Goal: Task Accomplishment & Management: Manage account settings

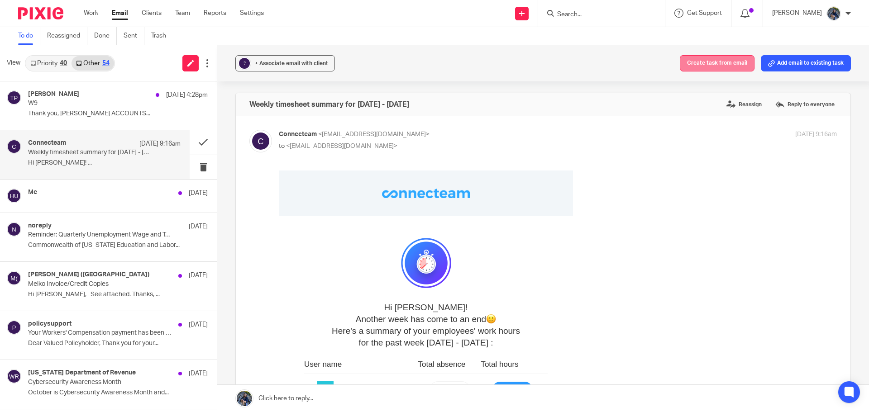
scroll to position [407, 0]
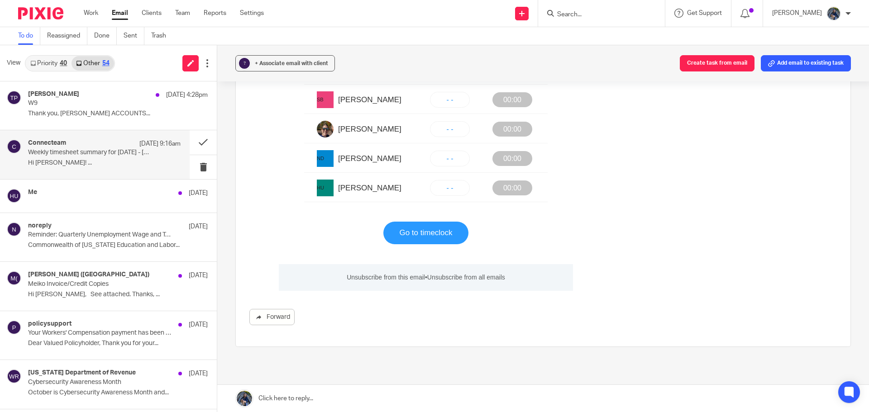
drag, startPoint x: 801, startPoint y: 61, endPoint x: 766, endPoint y: 56, distance: 36.1
click at [801, 61] on button "Add email to existing task" at bounding box center [806, 63] width 90 height 16
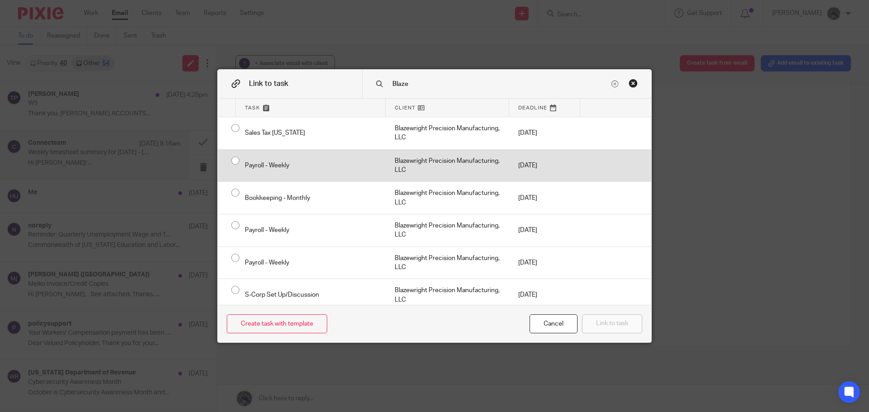
type input "Blaze"
click at [411, 164] on div "Blazewright Precision Manufacturing, LLC" at bounding box center [448, 166] width 124 height 32
radio input "true"
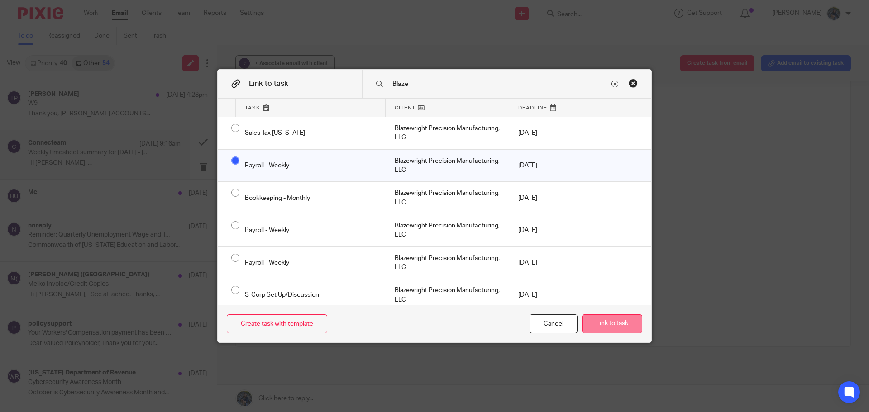
click at [607, 326] on button "Link to task" at bounding box center [612, 324] width 60 height 19
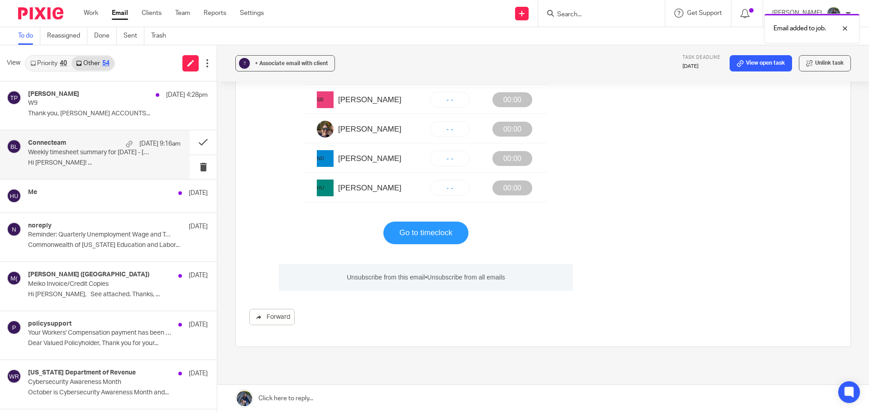
scroll to position [0, 0]
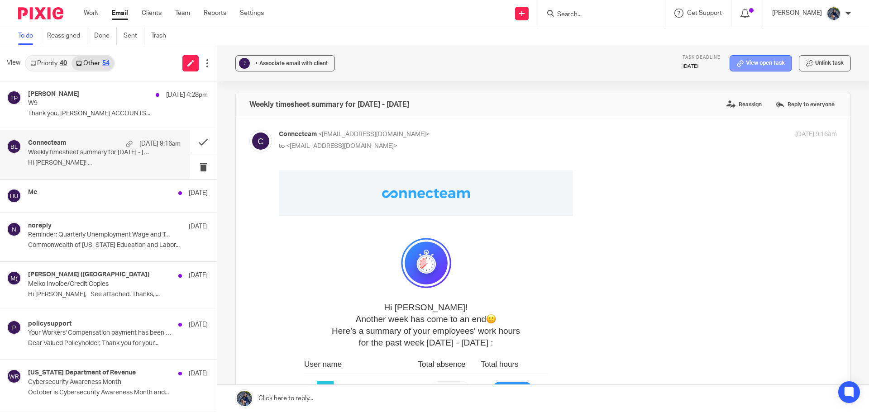
click at [759, 69] on link "View open task" at bounding box center [761, 63] width 62 height 16
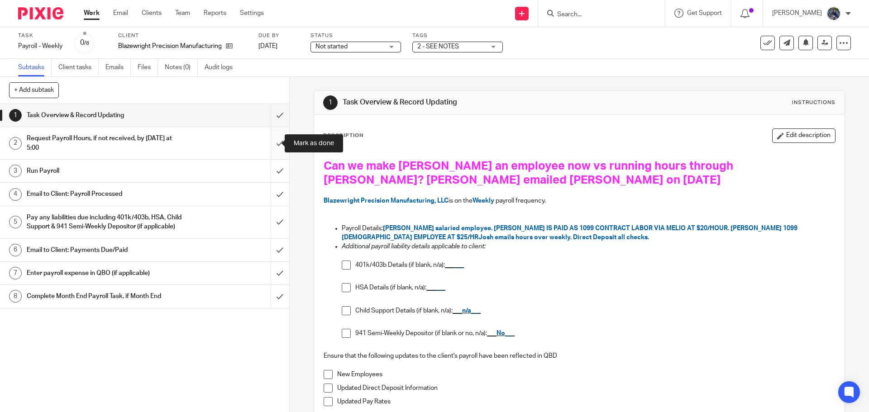
click at [270, 141] on input "submit" at bounding box center [144, 143] width 289 height 32
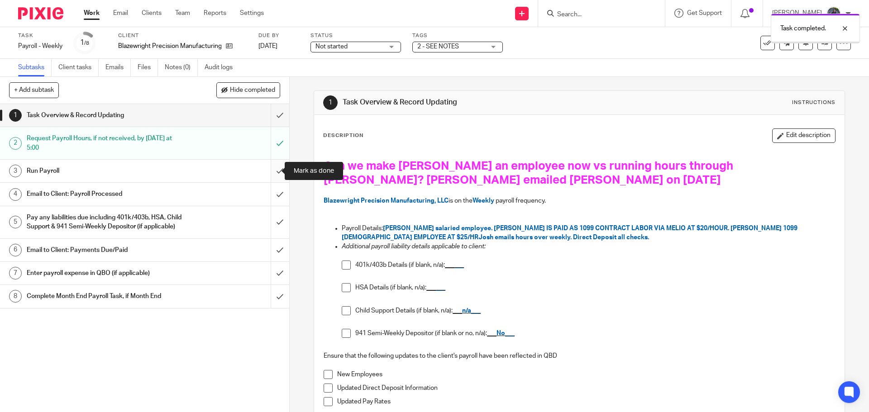
click at [272, 169] on input "submit" at bounding box center [144, 171] width 289 height 23
click at [775, 133] on button "Edit description" at bounding box center [803, 136] width 63 height 14
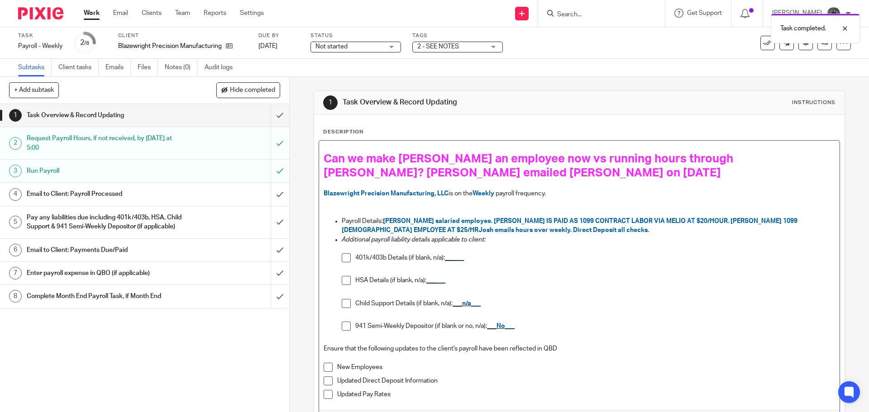
click at [383, 172] on h1 "Can we make Carol an employee now vs running hours through Clyde? HU emailed Ca…" at bounding box center [579, 166] width 511 height 28
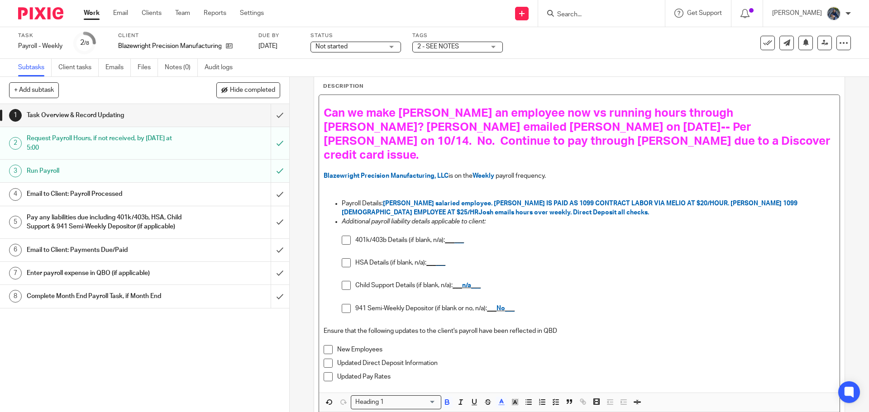
scroll to position [88, 0]
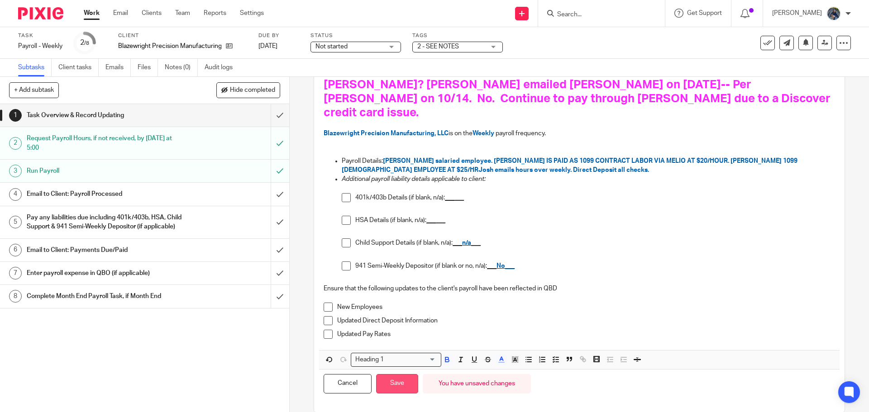
click at [391, 377] on button "Save" at bounding box center [397, 383] width 42 height 19
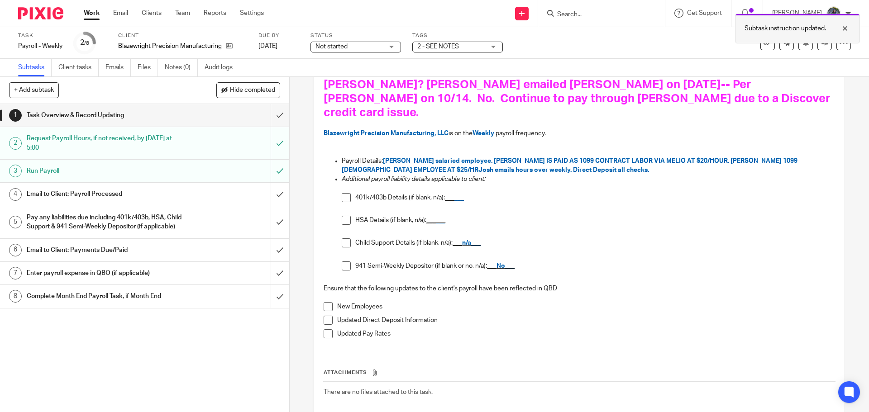
click at [845, 29] on div at bounding box center [838, 28] width 24 height 11
click at [269, 281] on input "submit" at bounding box center [144, 273] width 289 height 23
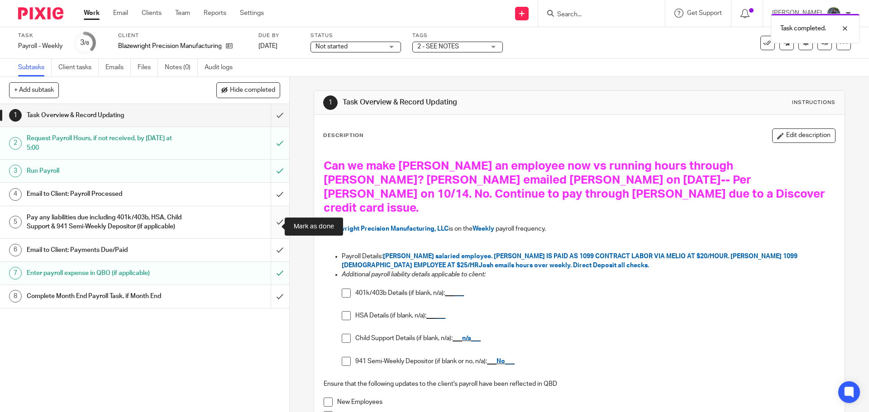
click at [269, 227] on input "submit" at bounding box center [144, 222] width 289 height 32
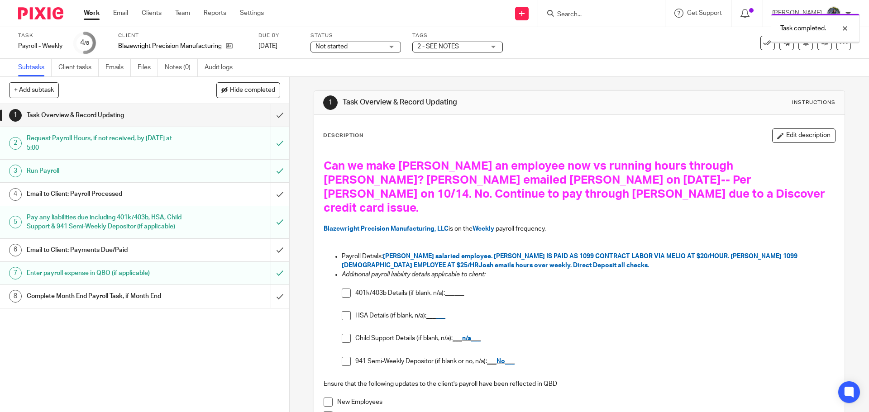
click at [192, 200] on div "Email to Client: Payroll Processed" at bounding box center [144, 194] width 235 height 14
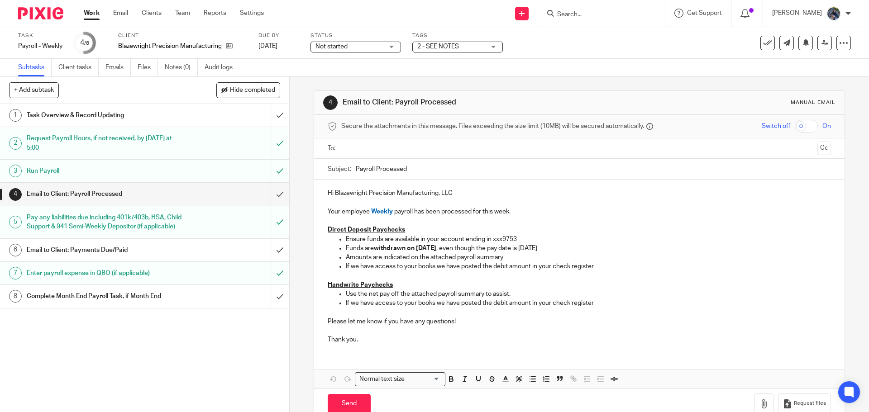
click at [392, 150] on input "text" at bounding box center [579, 149] width 469 height 10
click at [356, 170] on input "Payroll Processed" at bounding box center [593, 171] width 475 height 20
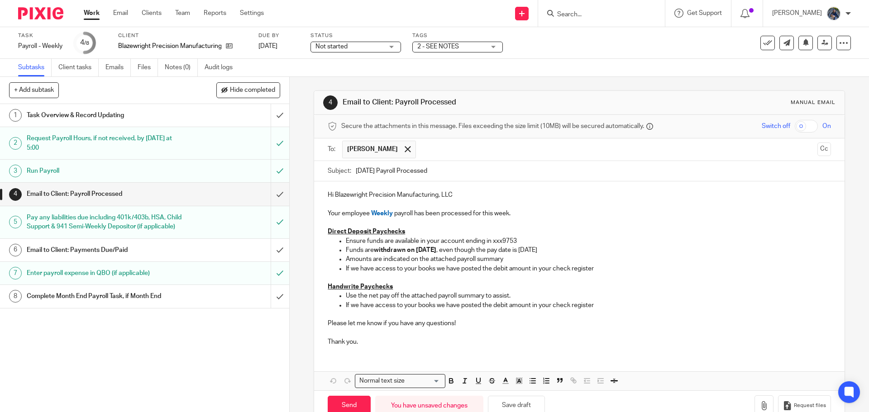
type input "10.17.25 Payroll Processed"
drag, startPoint x: 342, startPoint y: 266, endPoint x: 444, endPoint y: 265, distance: 101.4
click at [444, 265] on ul "Ensure funds are available in your account ending in xxx9753 Funds are withdraw…" at bounding box center [579, 255] width 503 height 37
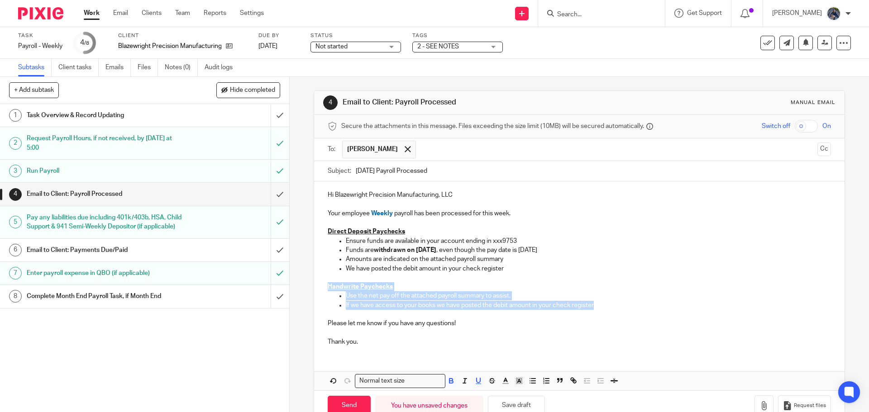
drag, startPoint x: 320, startPoint y: 286, endPoint x: 613, endPoint y: 307, distance: 293.7
click at [613, 307] on div "Hi Blazewright Precision Manufacturing, LLC Your employee Weekly payroll has be…" at bounding box center [579, 268] width 530 height 172
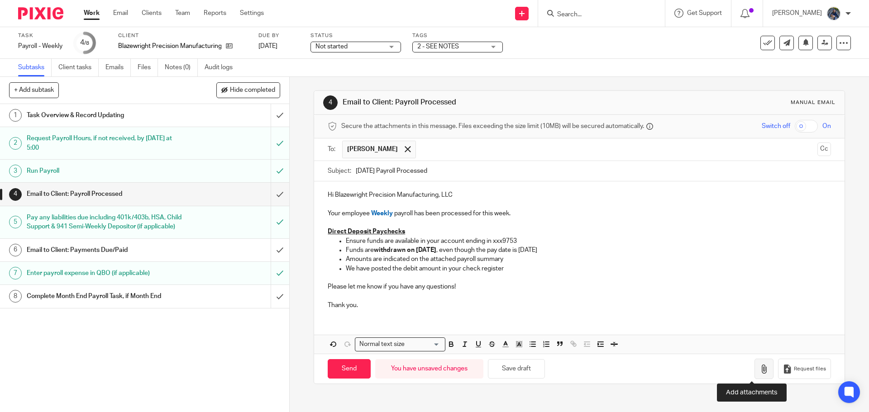
click at [760, 367] on icon "button" at bounding box center [764, 369] width 9 height 9
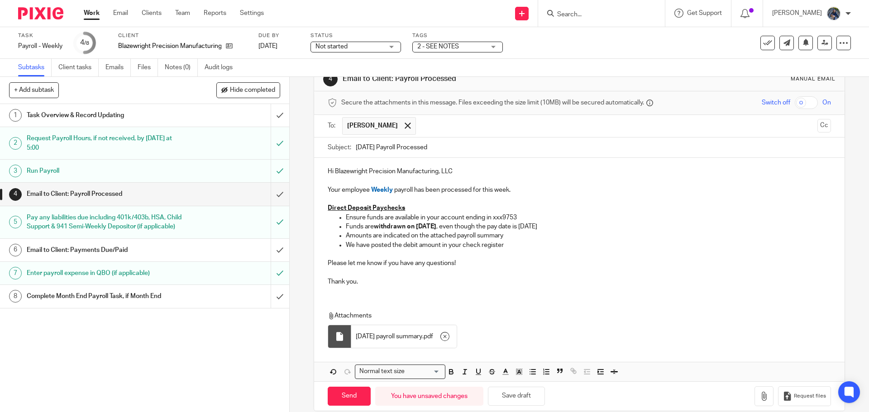
scroll to position [36, 0]
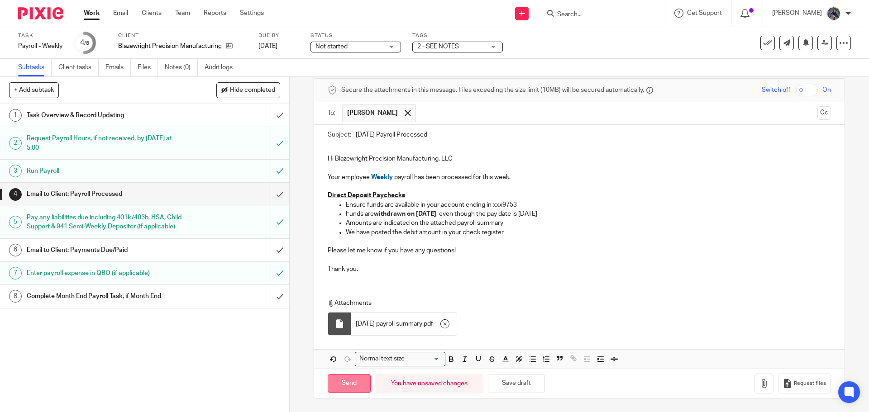
click at [357, 384] on input "Send" at bounding box center [349, 383] width 43 height 19
type input "Sent"
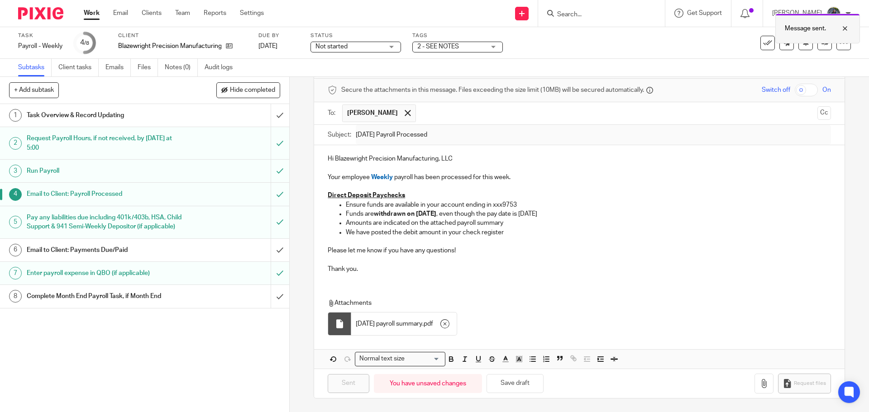
click at [847, 26] on div at bounding box center [838, 28] width 24 height 11
click at [763, 41] on icon at bounding box center [767, 42] width 9 height 9
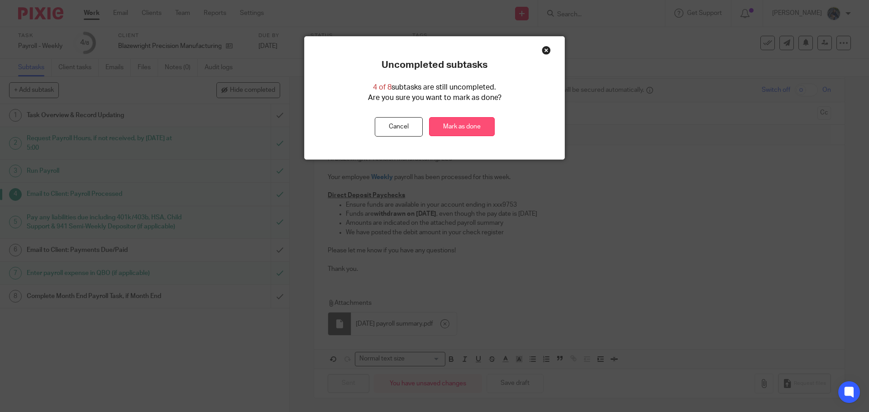
click at [470, 129] on link "Mark as done" at bounding box center [462, 126] width 66 height 19
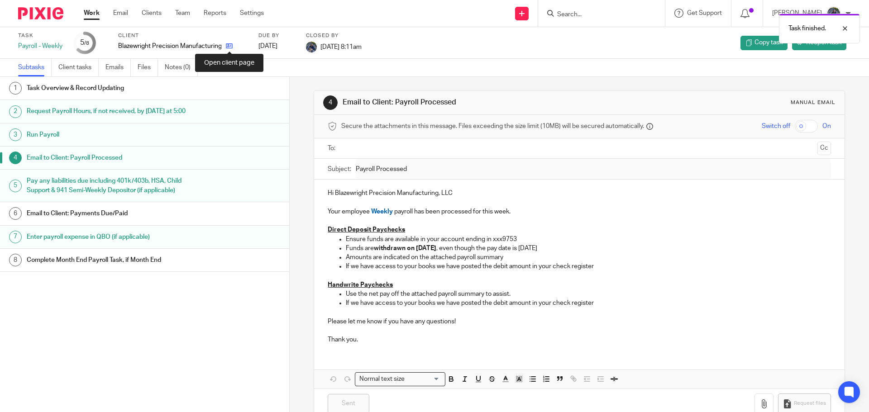
click at [228, 44] on icon at bounding box center [229, 46] width 7 height 7
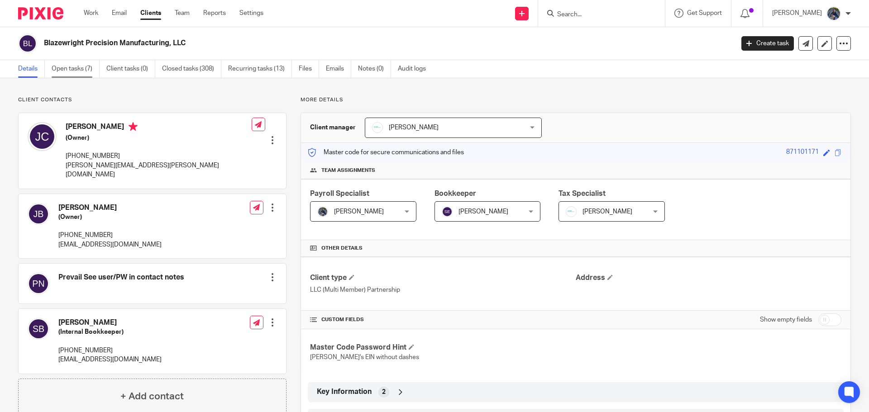
click at [70, 65] on link "Open tasks (7)" at bounding box center [76, 69] width 48 height 18
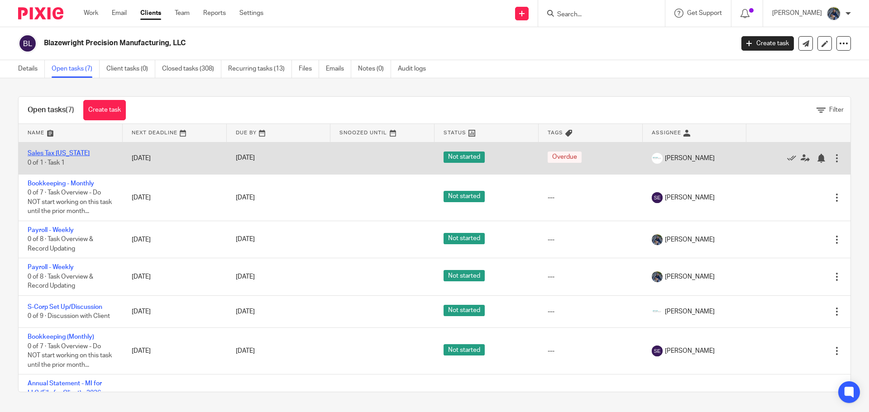
click at [43, 151] on link "Sales Tax [US_STATE]" at bounding box center [59, 153] width 62 height 6
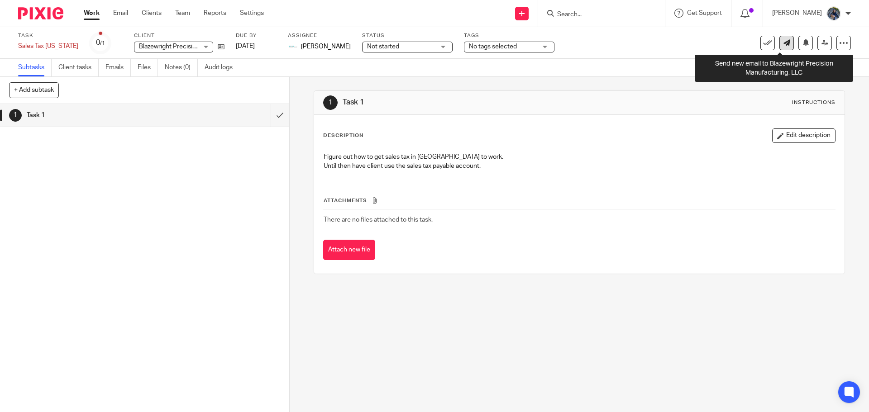
click at [782, 48] on link at bounding box center [787, 43] width 14 height 14
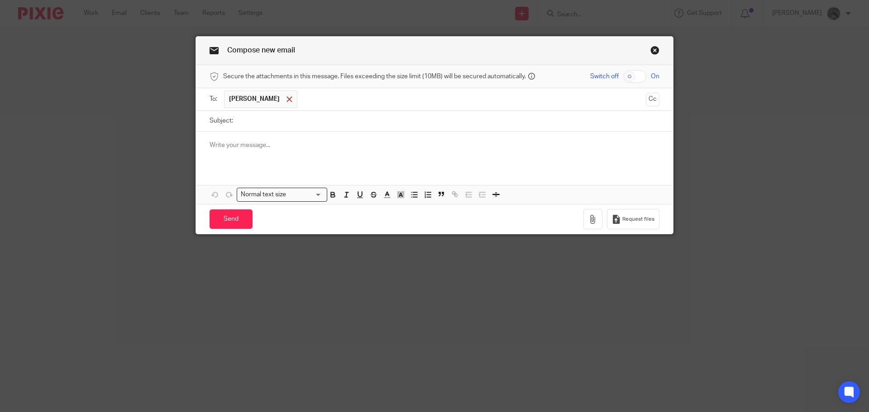
click at [292, 101] on span at bounding box center [290, 99] width 6 height 6
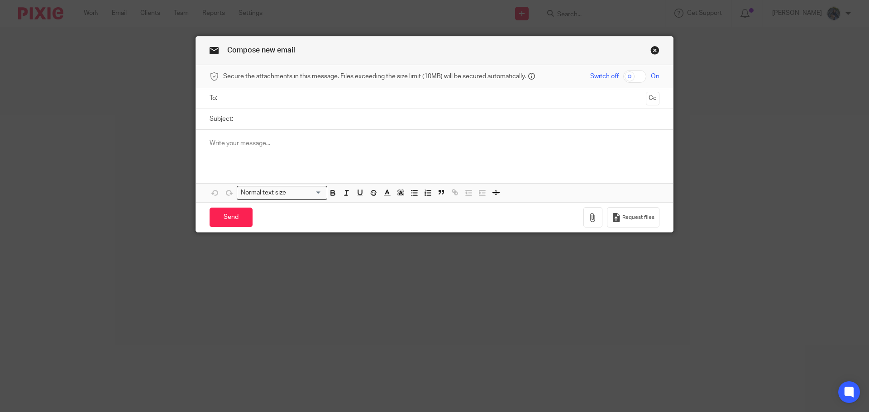
click at [238, 98] on input "text" at bounding box center [434, 98] width 416 height 10
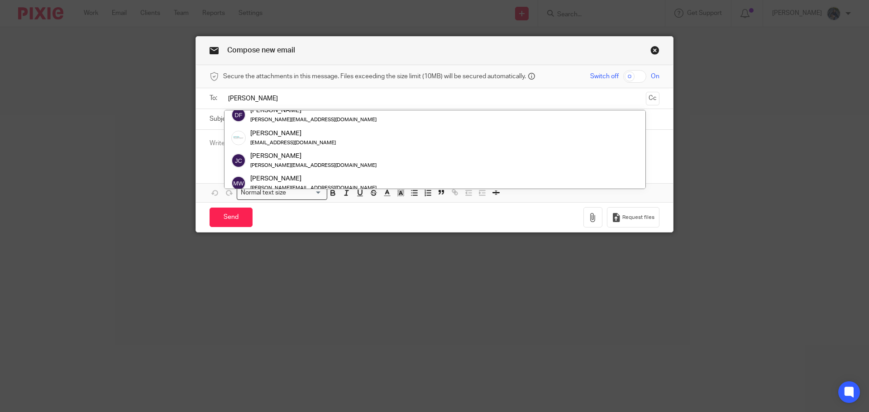
scroll to position [45, 0]
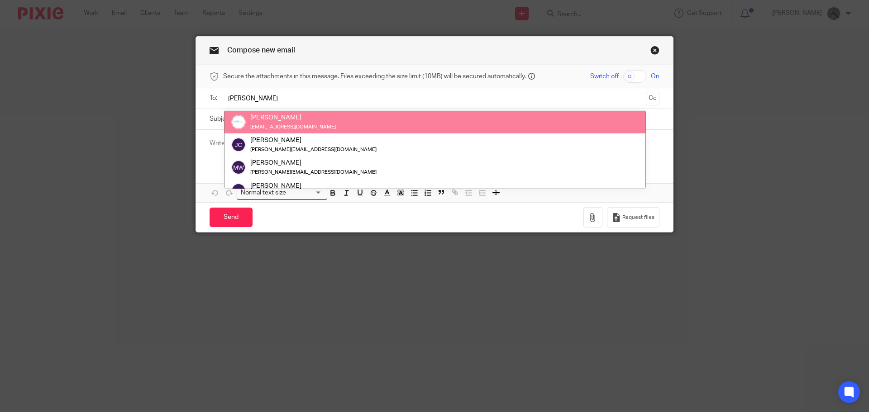
type input "amy"
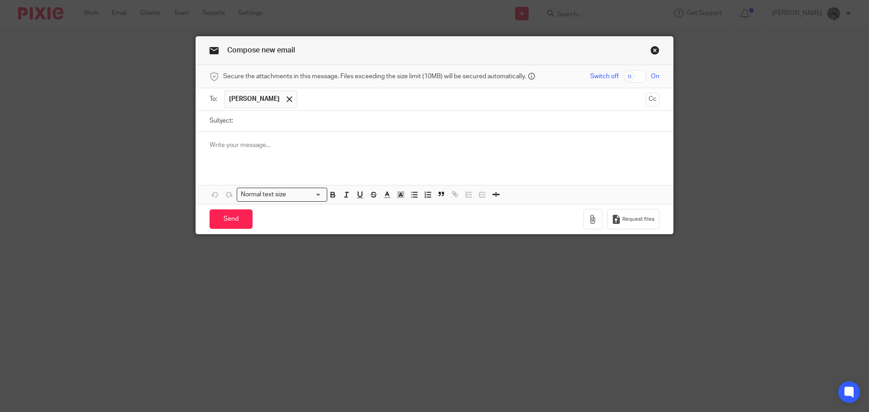
click at [248, 125] on input "Subject:" at bounding box center [449, 121] width 422 height 20
type input "Sales Tax - California Blazewright"
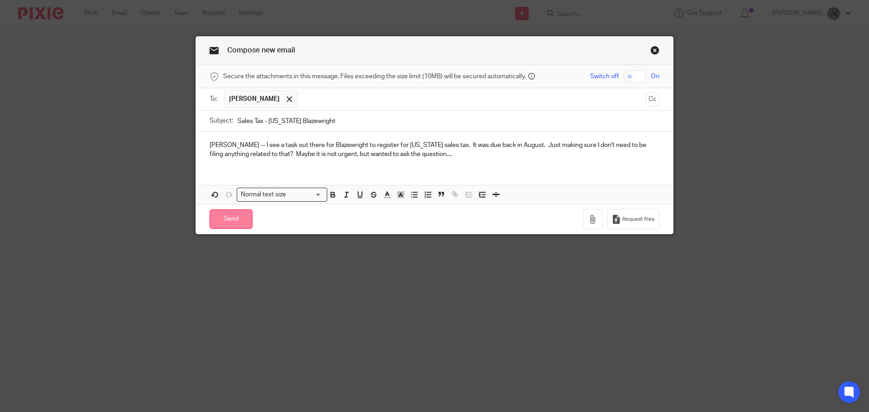
click at [232, 216] on input "Send" at bounding box center [231, 219] width 43 height 19
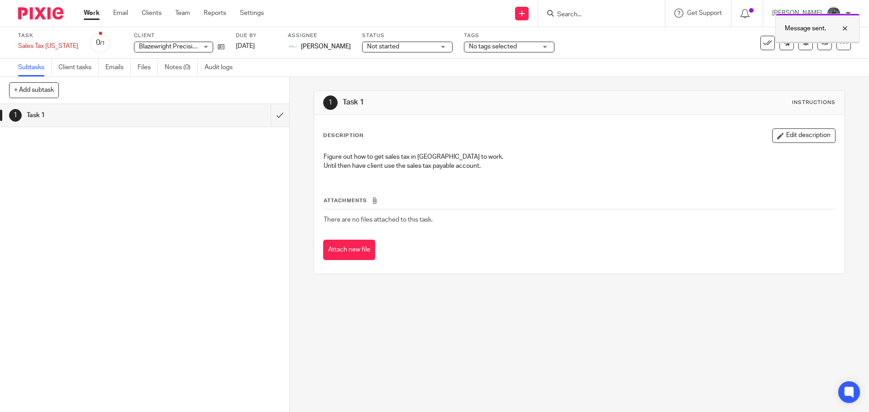
click at [843, 28] on div at bounding box center [838, 28] width 24 height 11
click at [96, 13] on link "Work" at bounding box center [92, 13] width 16 height 9
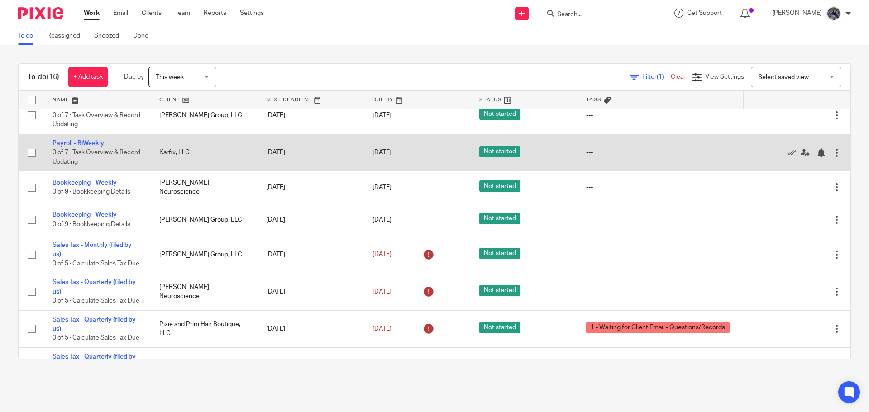
scroll to position [362, 0]
